Goal: Information Seeking & Learning: Learn about a topic

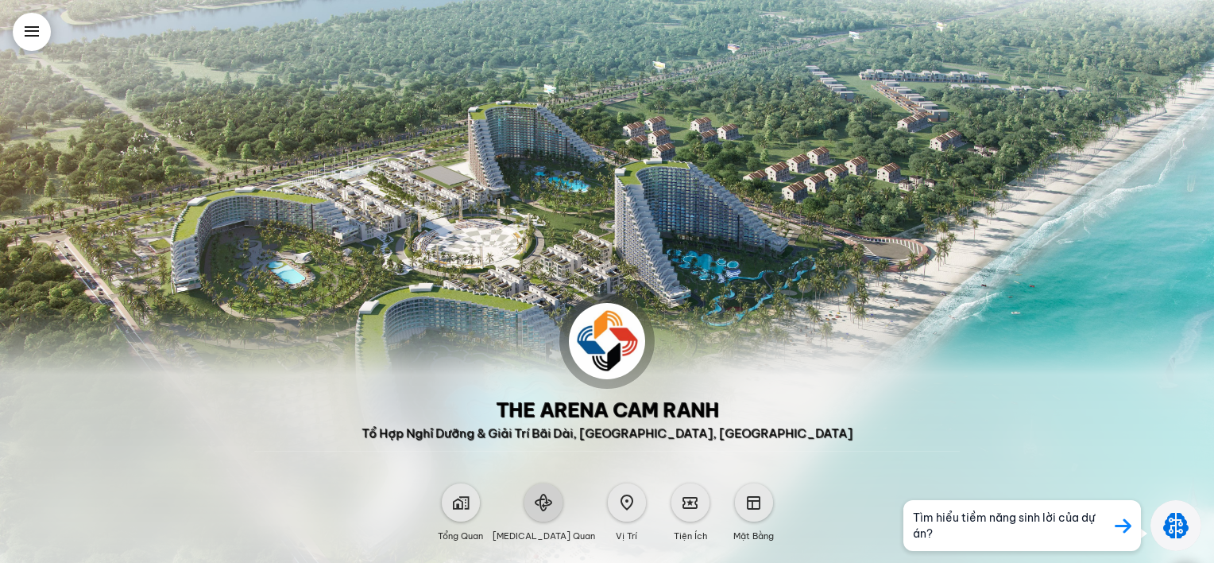
click at [541, 507] on span at bounding box center [543, 502] width 17 height 17
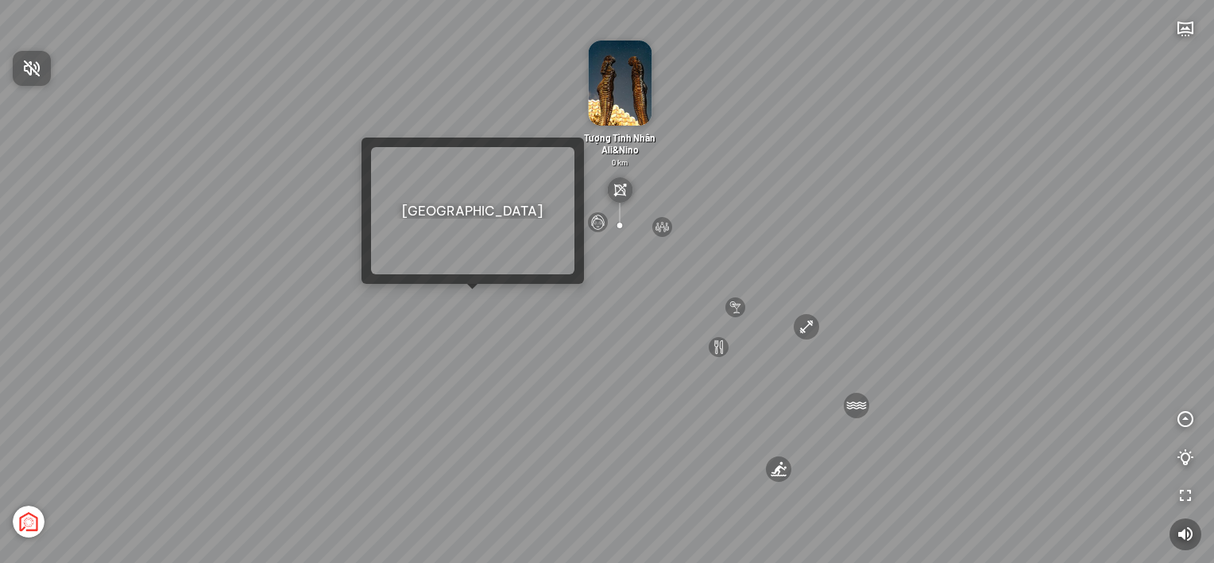
click at [471, 298] on div at bounding box center [607, 281] width 1214 height 563
click at [471, 298] on div "Sân bay Quốc tế Cam Ranh 3.6 km KN Links Cam Ranh Golf Course 5.9 km Thể Thao B…" at bounding box center [607, 281] width 1214 height 563
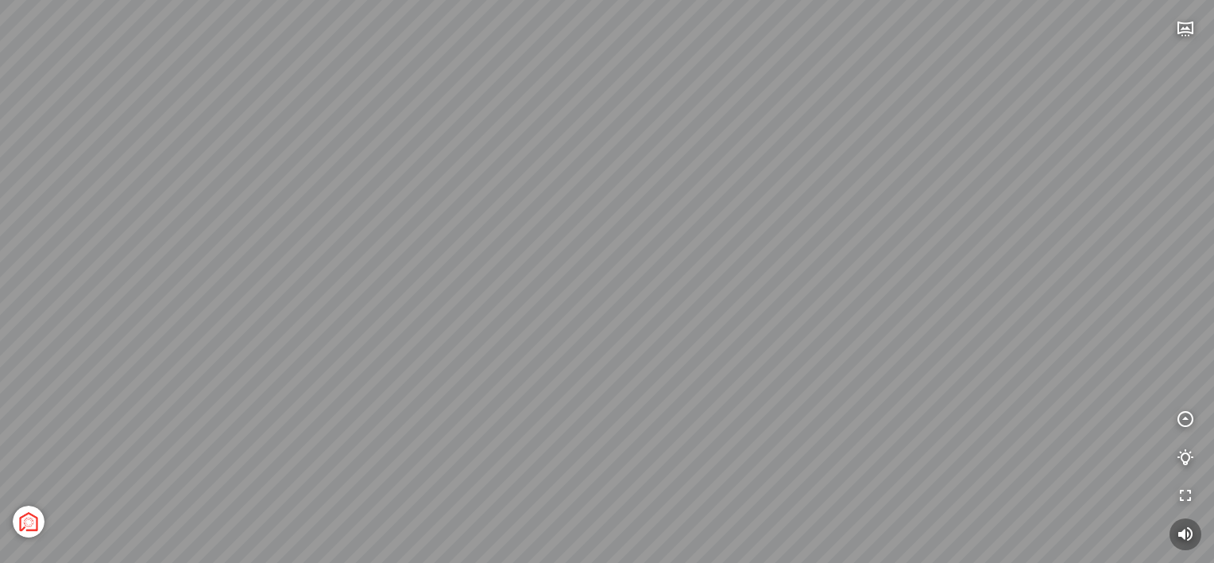
drag, startPoint x: 378, startPoint y: 323, endPoint x: 1124, endPoint y: 216, distance: 753.9
click at [1124, 216] on div "Tổng thể The Sea Light Tower Wind Tower" at bounding box center [607, 281] width 1214 height 563
drag, startPoint x: 283, startPoint y: 246, endPoint x: 947, endPoint y: 248, distance: 664.5
click at [947, 248] on div "Tổng thể The Sea Light Tower Wind Tower" at bounding box center [607, 281] width 1214 height 563
drag, startPoint x: 382, startPoint y: 325, endPoint x: 942, endPoint y: 240, distance: 566.8
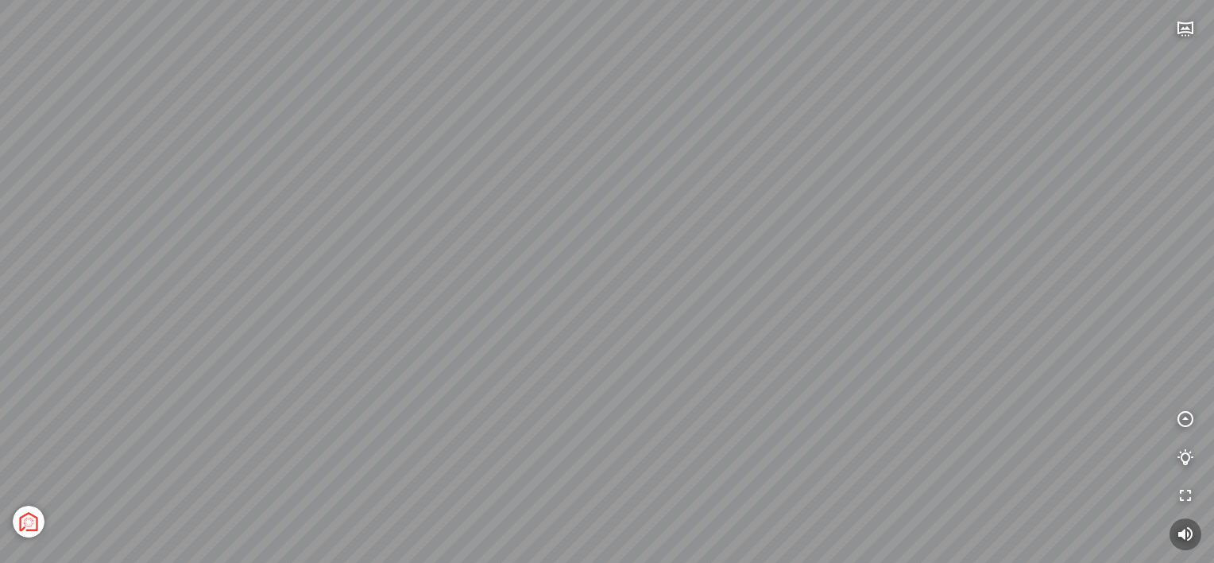
click at [942, 240] on div "Tổng thể The Sea Light Tower Wind Tower" at bounding box center [607, 281] width 1214 height 563
drag, startPoint x: 900, startPoint y: 232, endPoint x: 1105, endPoint y: 269, distance: 208.3
click at [1105, 269] on div "Tổng thể The Sea Light Tower Wind Tower" at bounding box center [607, 281] width 1214 height 563
drag, startPoint x: 458, startPoint y: 289, endPoint x: 976, endPoint y: 337, distance: 520.4
click at [976, 337] on div "Tổng thể The Sea Light Tower Wind Tower" at bounding box center [607, 281] width 1214 height 563
